Goal: Check status: Check status

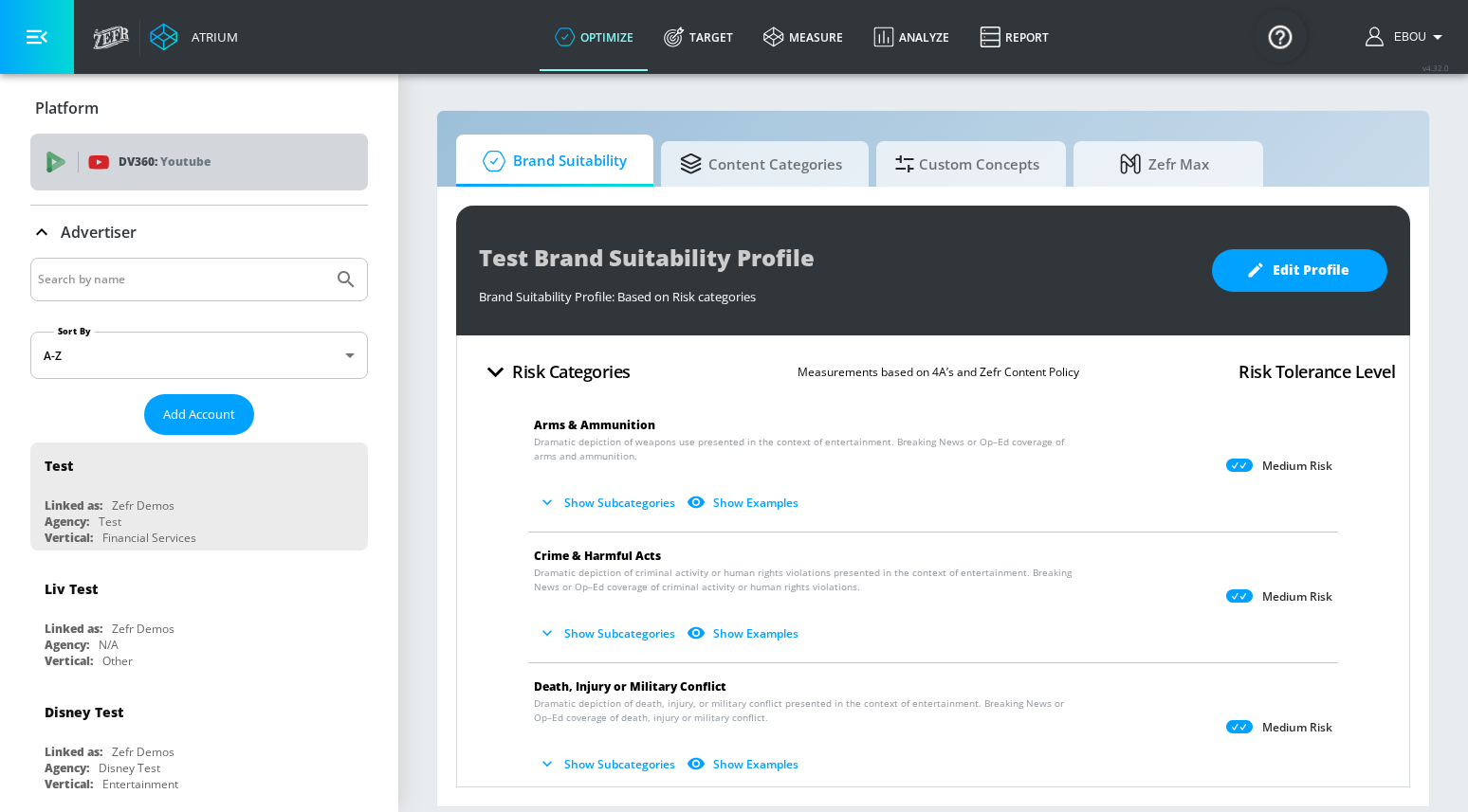
click at [227, 148] on div "DV360: Youtube" at bounding box center [199, 162] width 338 height 57
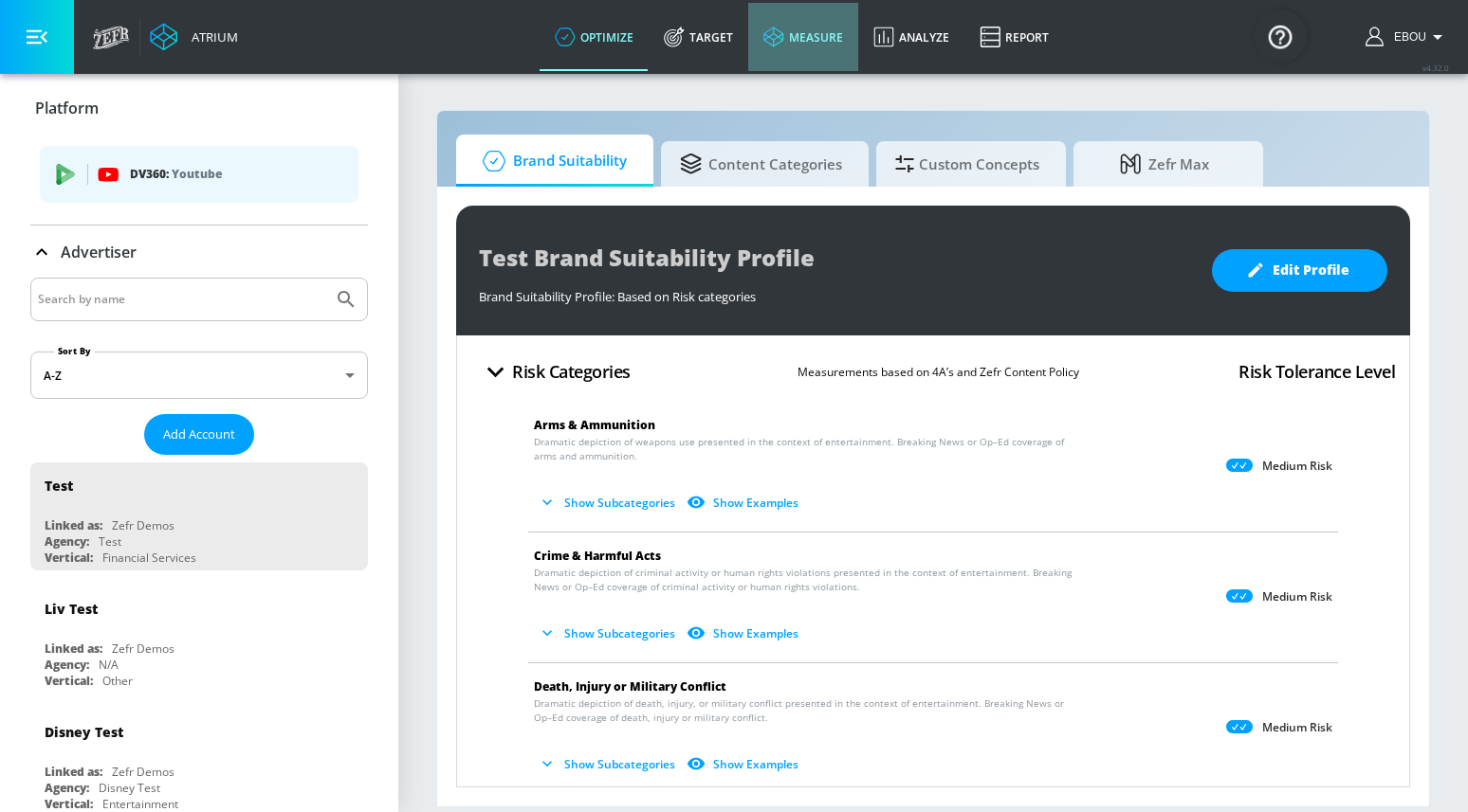
click at [787, 44] on link "measure" at bounding box center [803, 37] width 110 height 68
